Goal: Information Seeking & Learning: Learn about a topic

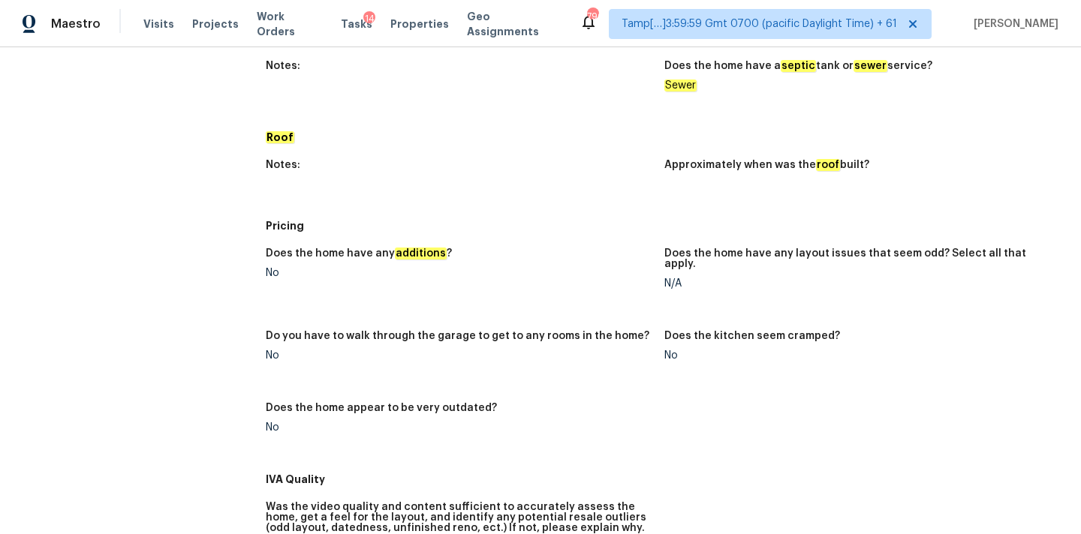
scroll to position [736, 0]
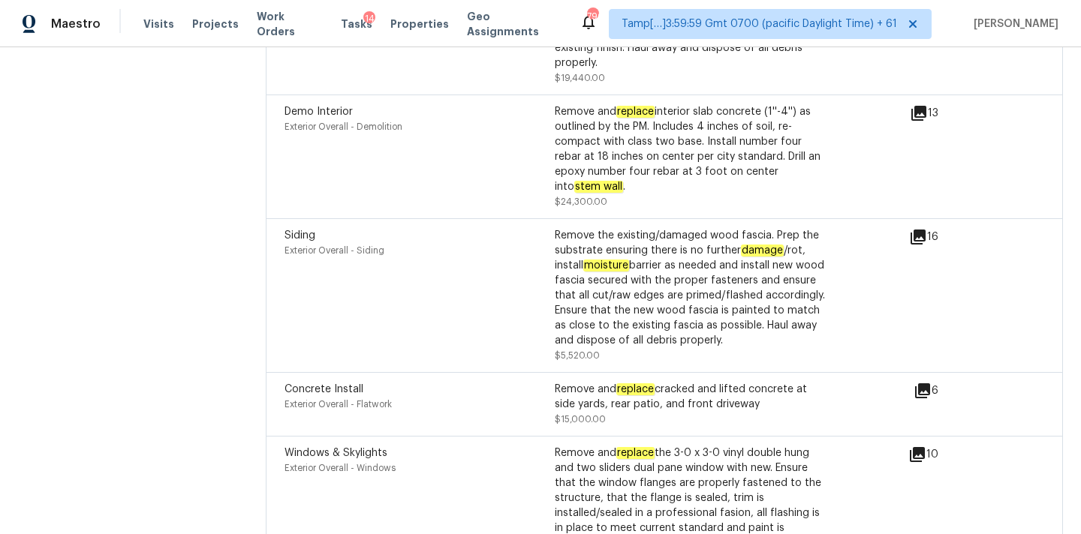
scroll to position [4542, 0]
click at [922, 385] on icon at bounding box center [922, 392] width 15 height 15
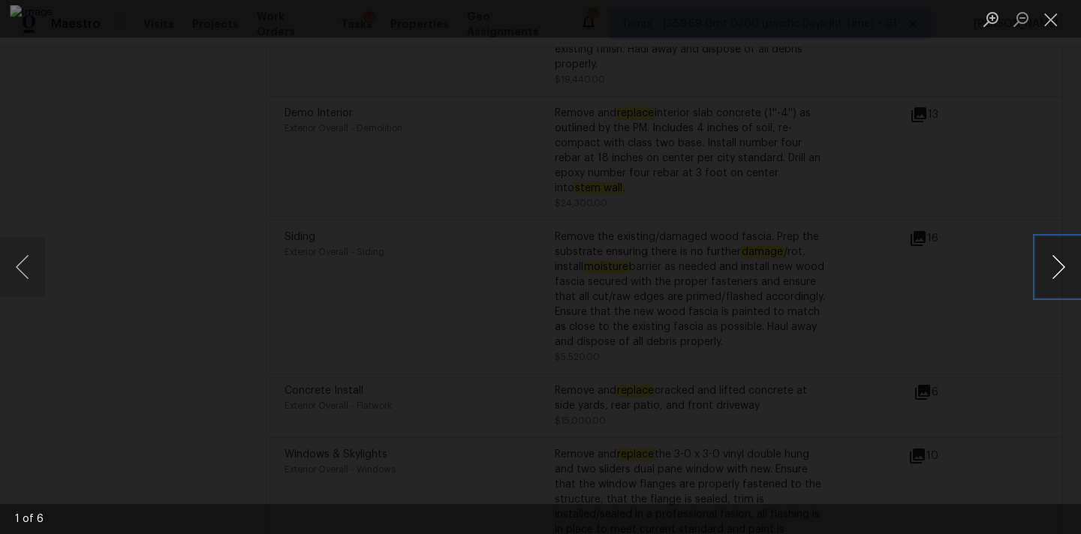
click at [1063, 263] on button "Next image" at bounding box center [1058, 267] width 45 height 60
click at [1057, 23] on button "Close lightbox" at bounding box center [1051, 19] width 30 height 26
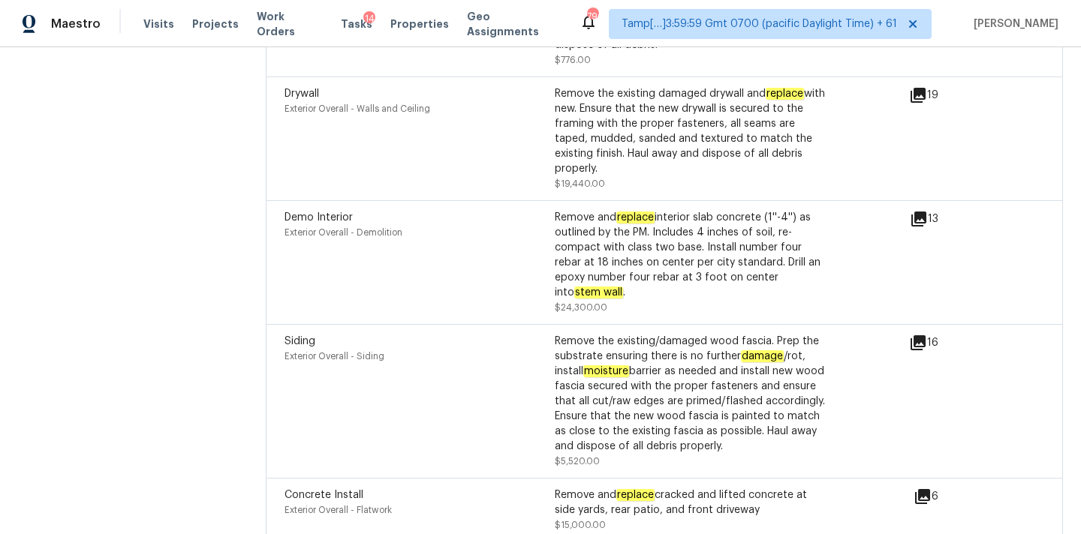
scroll to position [4376, 0]
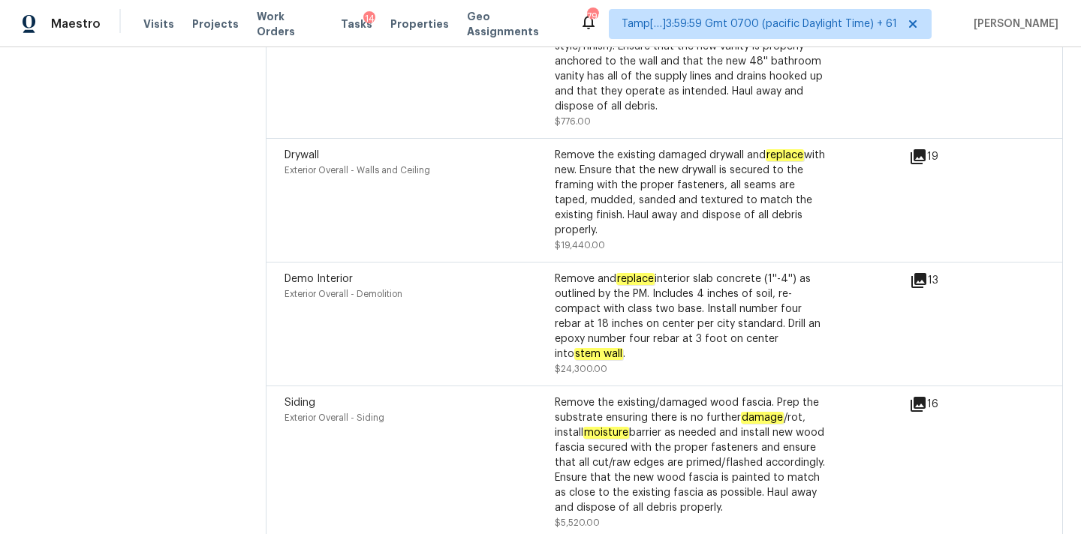
click at [925, 273] on icon at bounding box center [918, 280] width 15 height 15
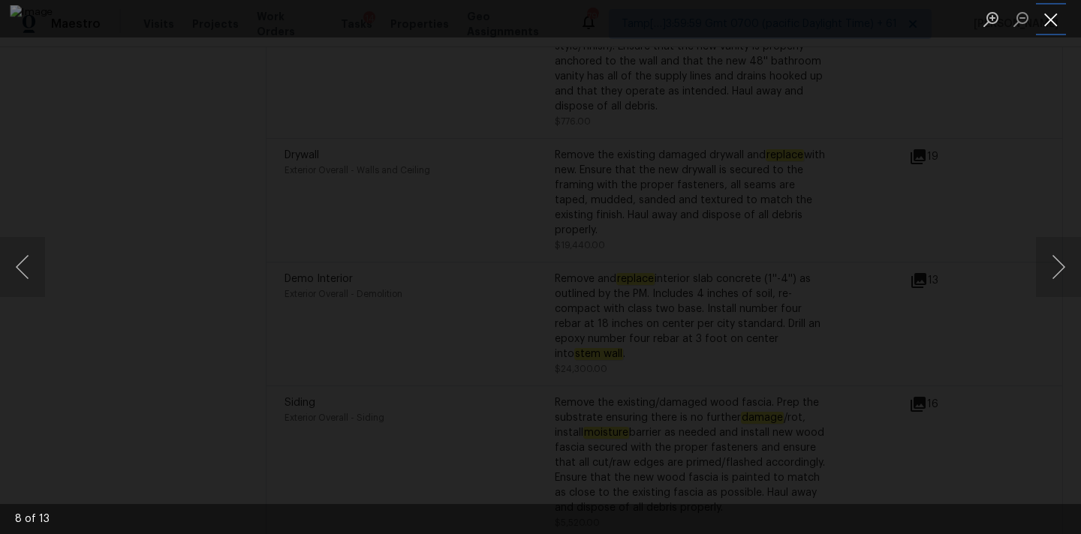
click at [1054, 17] on button "Close lightbox" at bounding box center [1051, 19] width 30 height 26
